Goal: Information Seeking & Learning: Learn about a topic

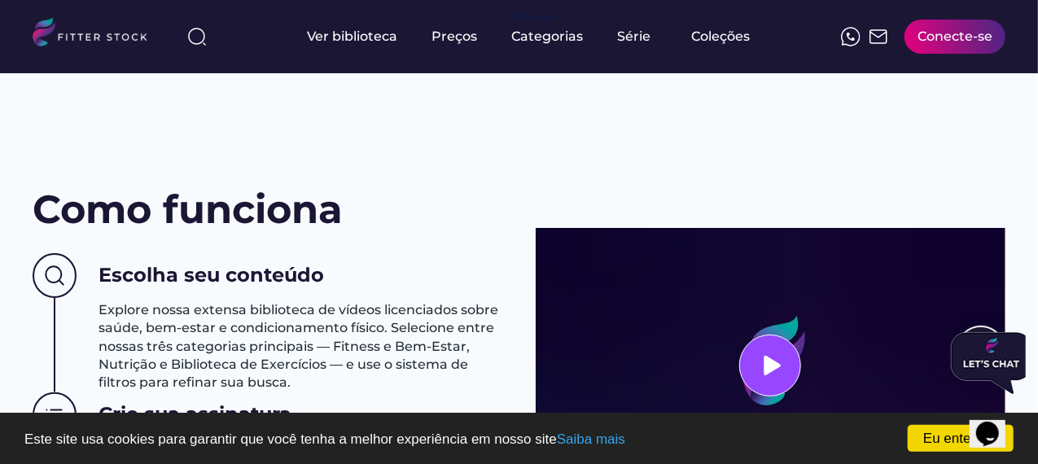
scroll to position [733, 0]
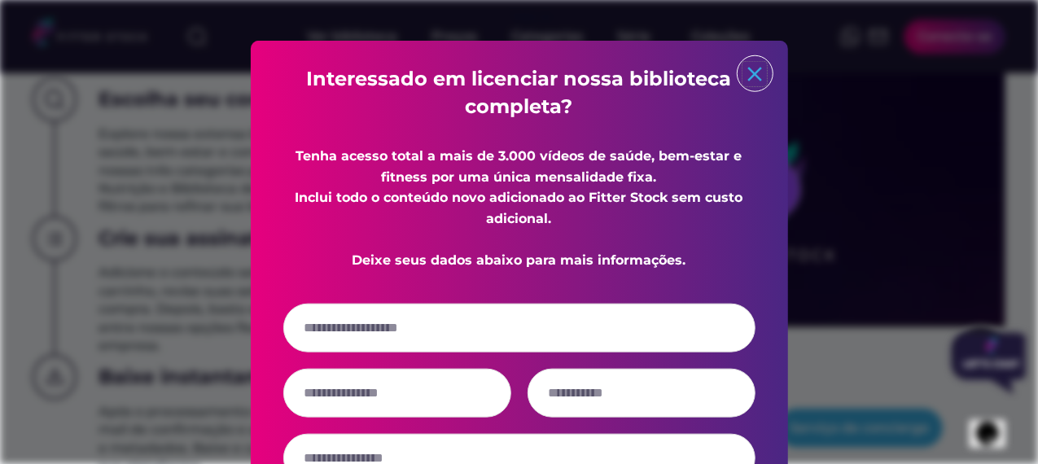
click at [765, 72] on text "close" at bounding box center [755, 74] width 24 height 24
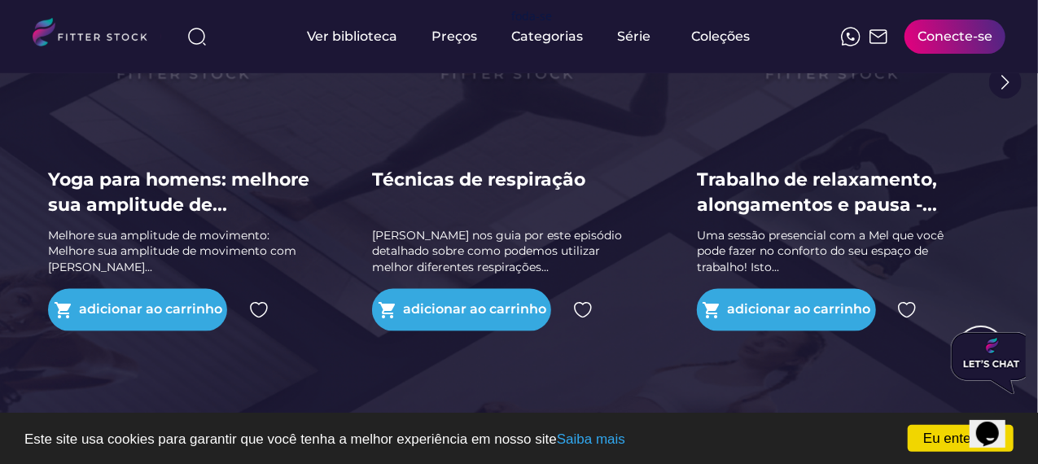
scroll to position [3908, 0]
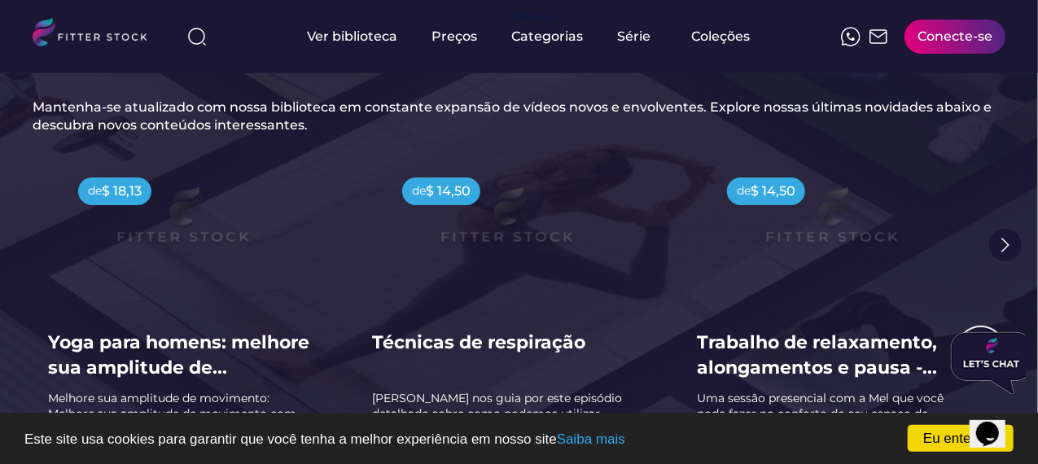
click at [1010, 245] on img at bounding box center [1005, 245] width 33 height 33
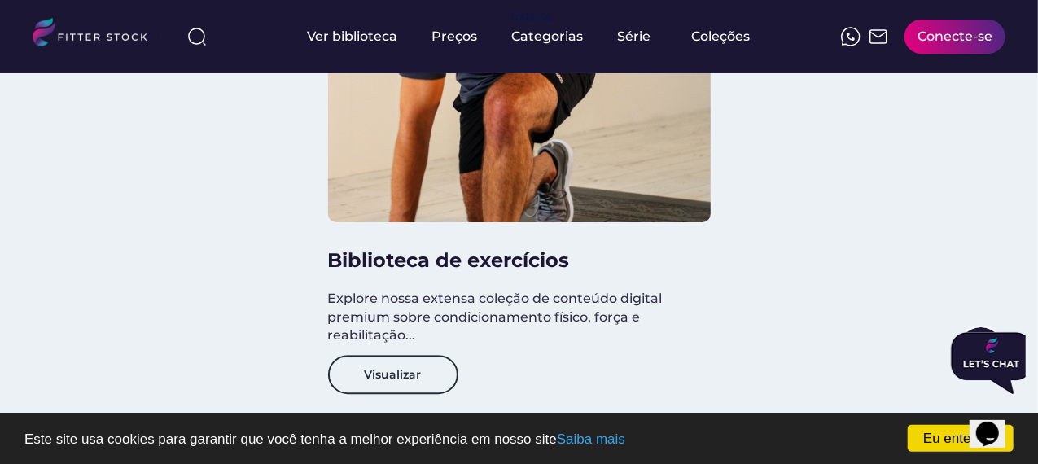
scroll to position [2361, 0]
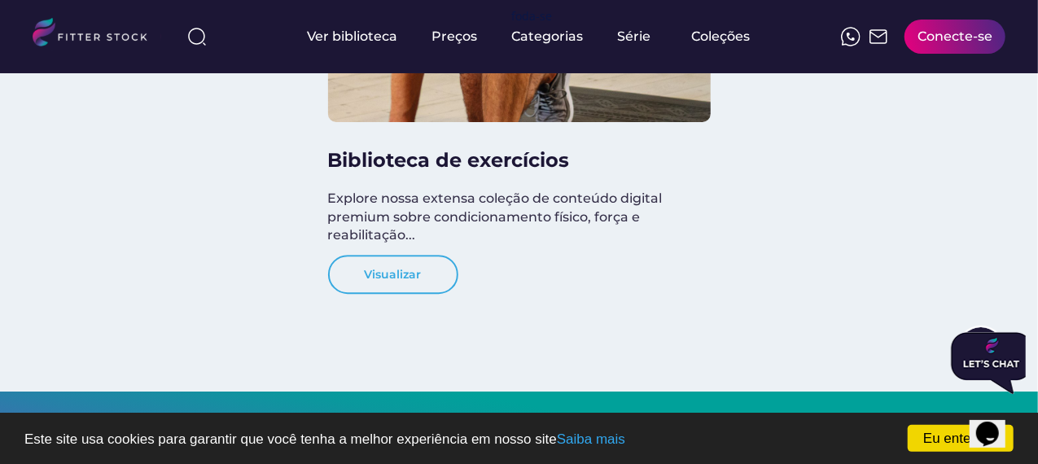
click at [396, 265] on button "Visualizar" at bounding box center [393, 274] width 130 height 39
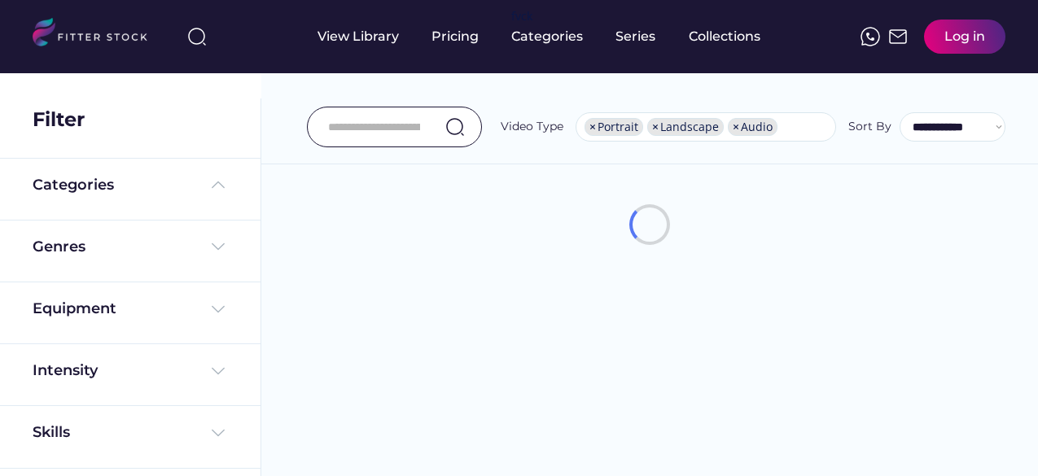
select select "**********"
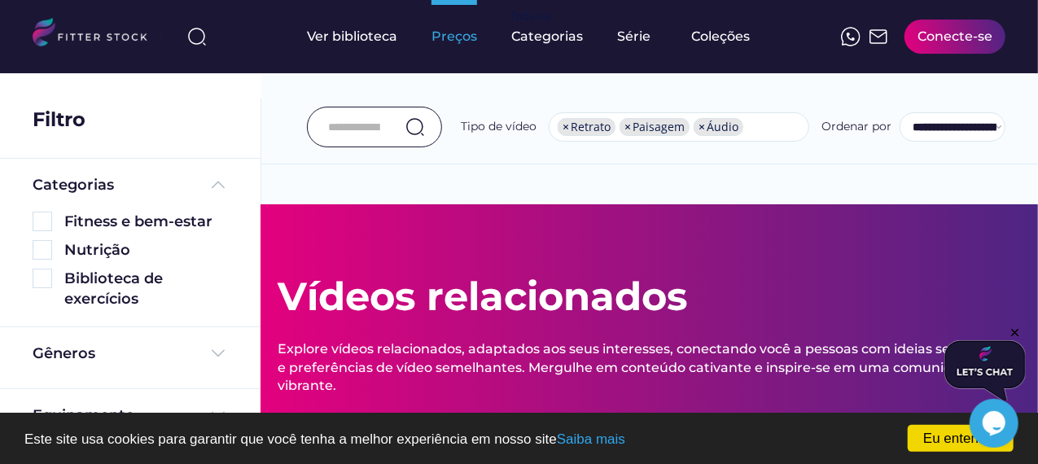
click at [436, 37] on font "Preços" at bounding box center [455, 35] width 46 height 15
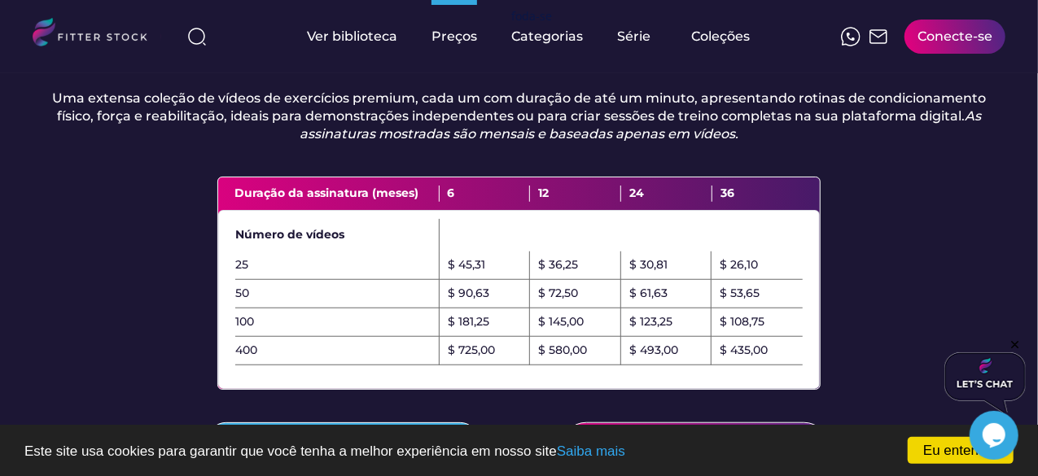
scroll to position [570, 0]
